Goal: Find specific page/section: Find specific page/section

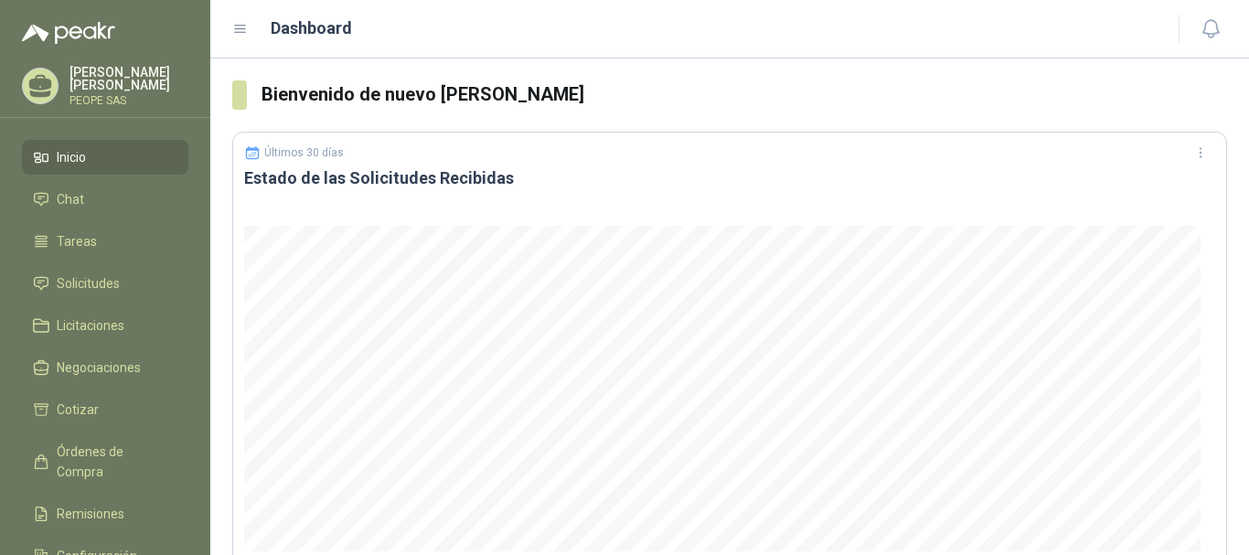
click at [111, 151] on li "Inicio" at bounding box center [105, 157] width 144 height 20
click at [83, 278] on span "Solicitudes" at bounding box center [88, 283] width 63 height 20
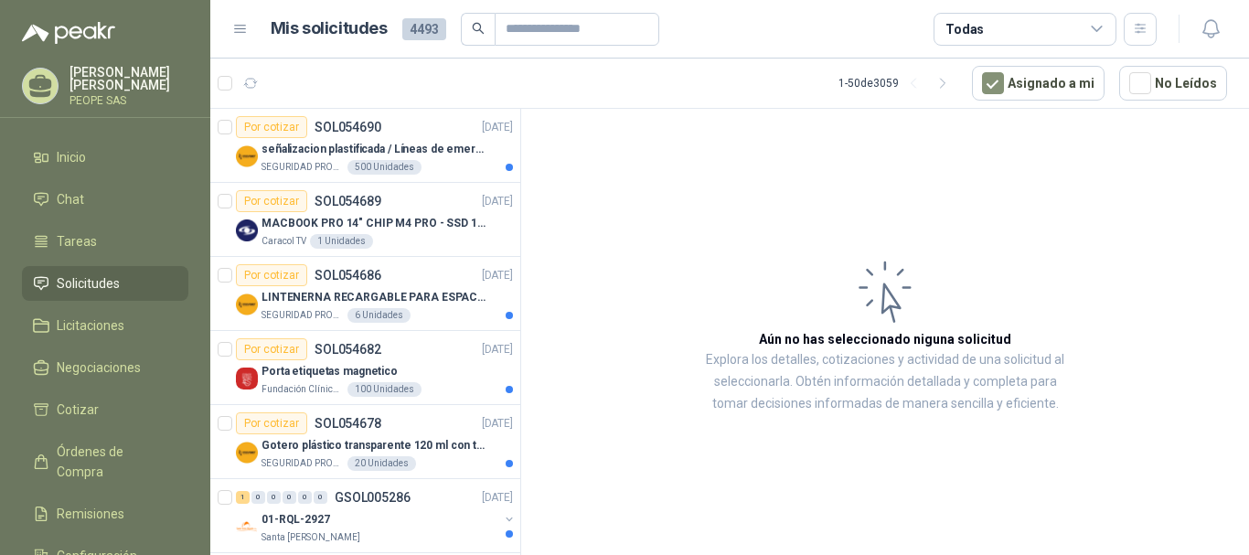
click at [97, 279] on span "Solicitudes" at bounding box center [88, 283] width 63 height 20
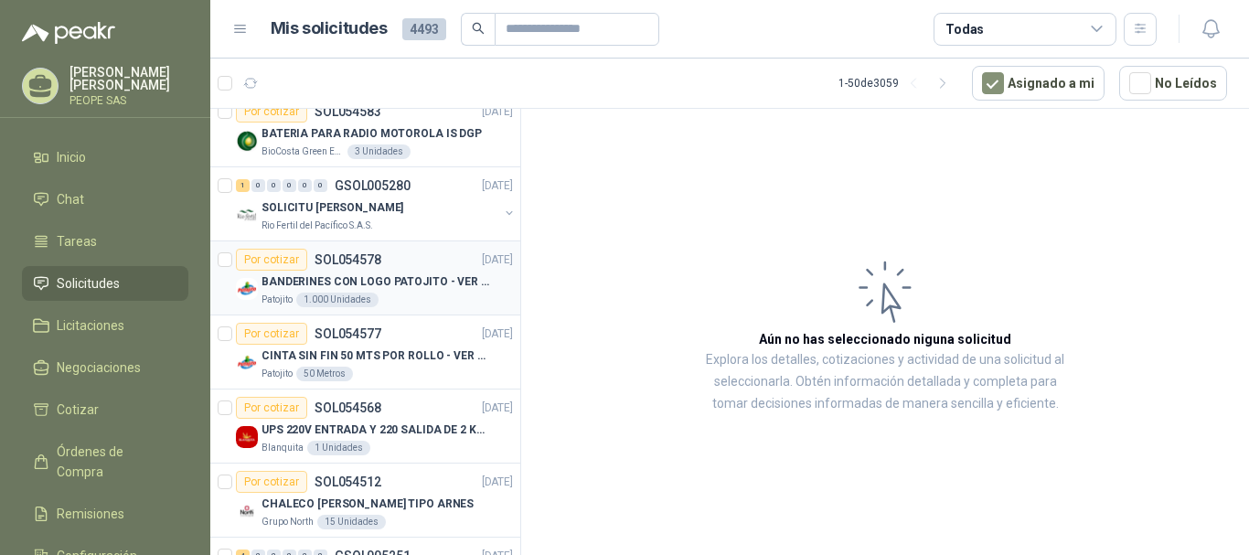
scroll to position [640, 0]
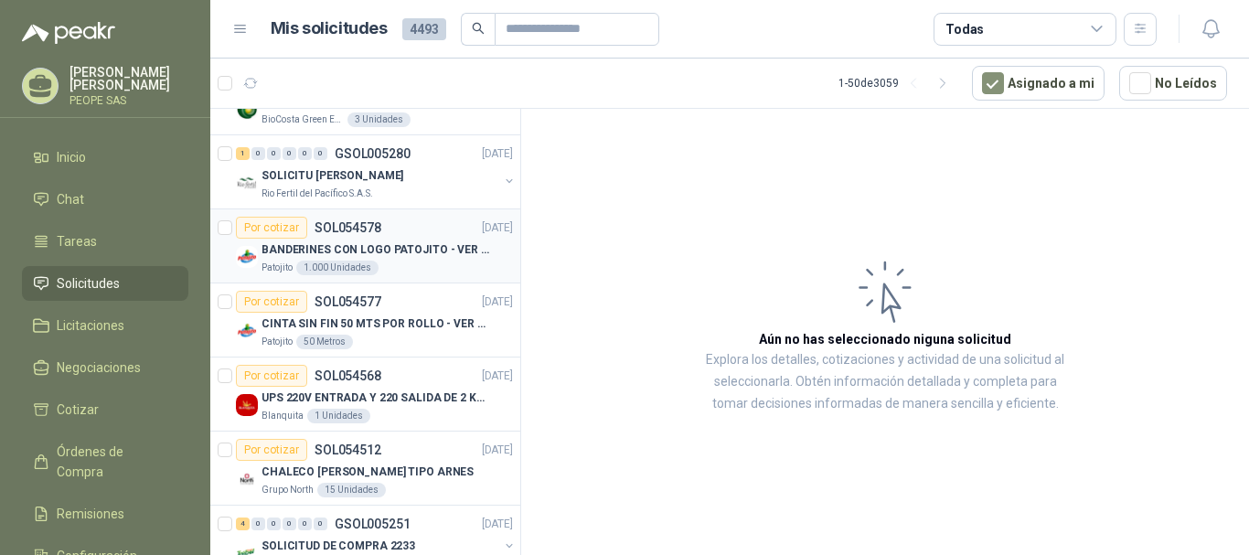
click at [367, 248] on p "BANDERINES CON LOGO PATOJITO - VER DOC ADJUNTO" at bounding box center [375, 249] width 228 height 17
